Goal: Transaction & Acquisition: Subscribe to service/newsletter

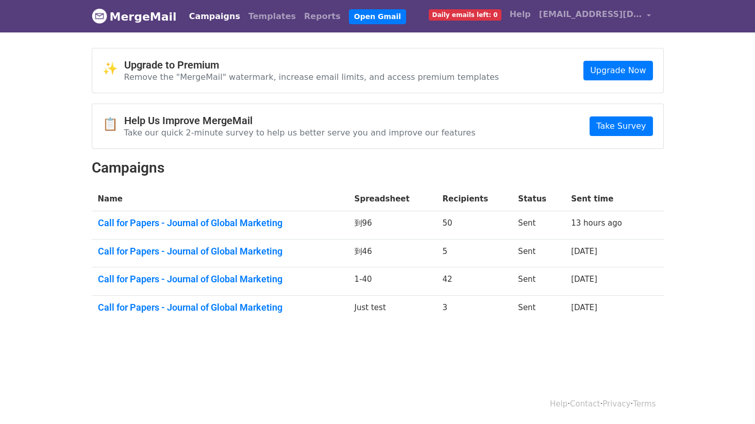
click at [468, 18] on span "Daily emails left: 0" at bounding box center [465, 14] width 73 height 11
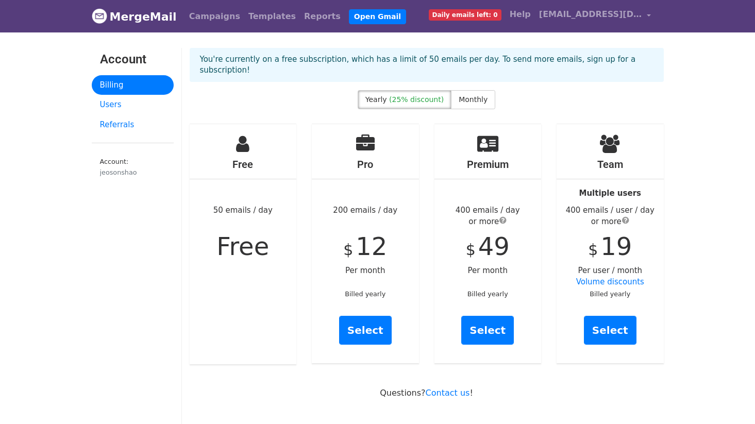
click at [386, 59] on p "You're currently on a free subscription, which has a limit of 50 emails per day…" at bounding box center [426, 65] width 453 height 22
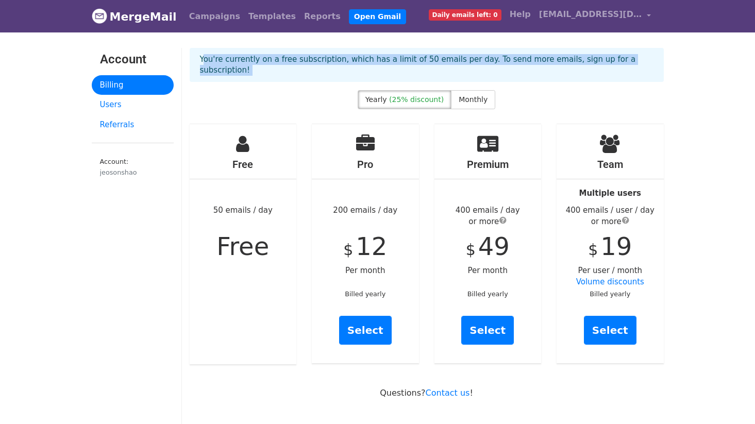
click at [386, 59] on p "You're currently on a free subscription, which has a limit of 50 emails per day…" at bounding box center [426, 65] width 453 height 22
click at [525, 77] on div "You're currently on a free subscription, which has a limit of 50 emails per day…" at bounding box center [426, 69] width 489 height 42
